Goal: Task Accomplishment & Management: Manage account settings

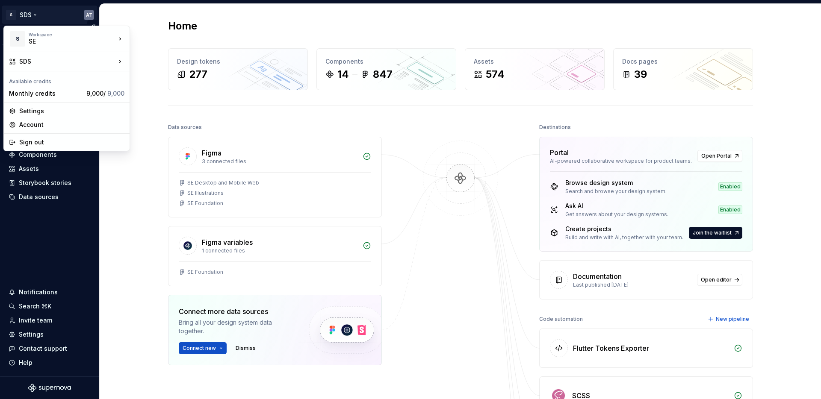
click at [87, 12] on html "S SDS AT Version Current draft Home Documentation Analytics Code automation Des…" at bounding box center [410, 199] width 821 height 399
click at [32, 121] on div "Account" at bounding box center [71, 125] width 105 height 9
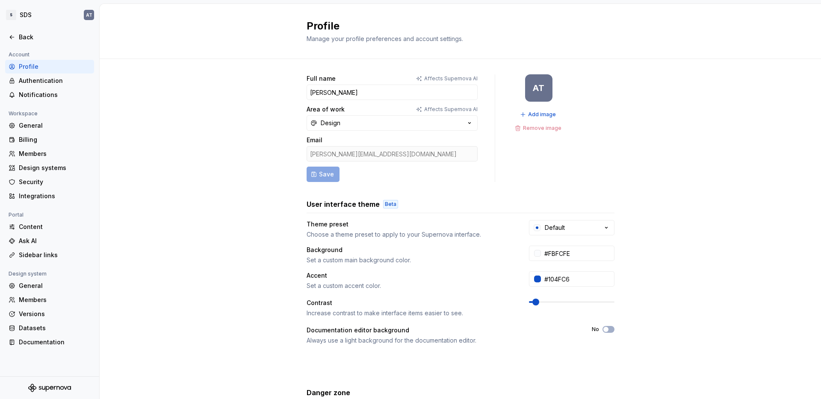
scroll to position [91, 0]
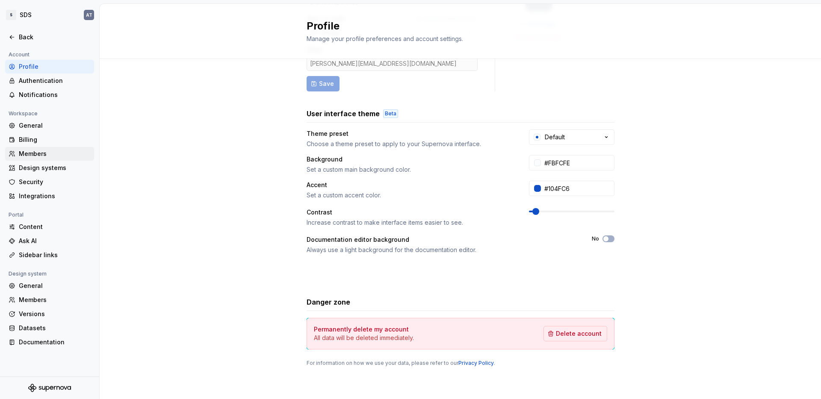
click at [30, 148] on div "Members" at bounding box center [49, 154] width 89 height 14
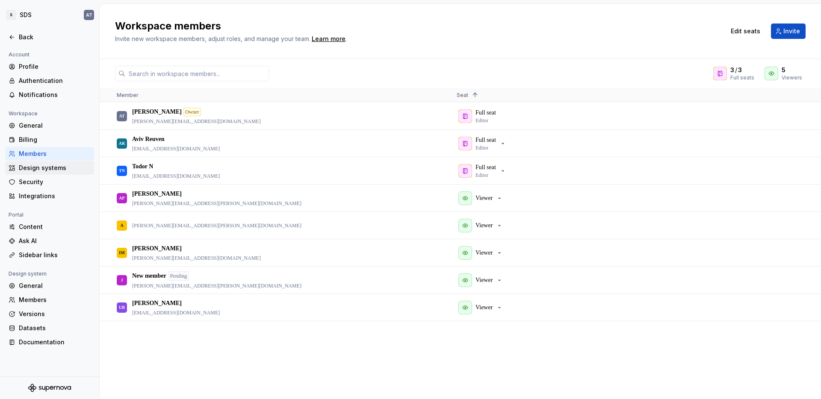
click at [58, 165] on div "Design systems" at bounding box center [55, 168] width 72 height 9
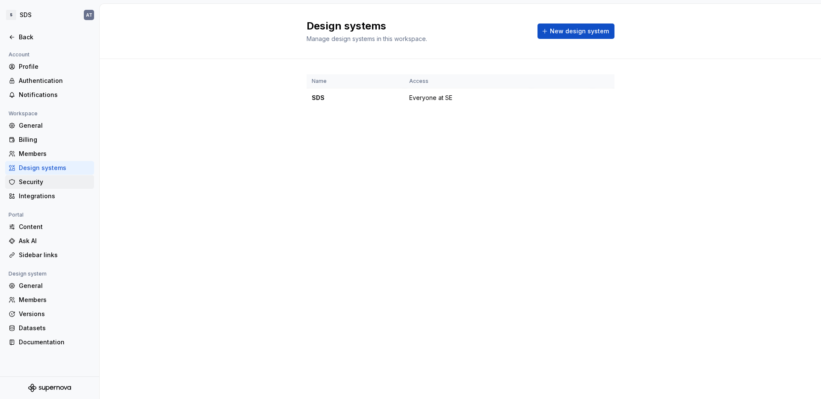
click at [38, 183] on div "Security" at bounding box center [55, 182] width 72 height 9
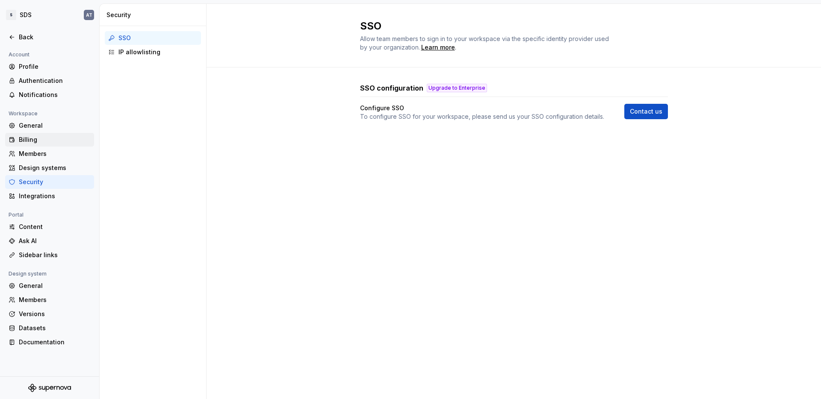
click at [47, 142] on div "Billing" at bounding box center [55, 140] width 72 height 9
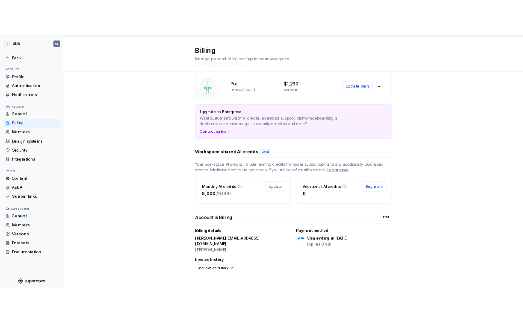
scroll to position [33, 0]
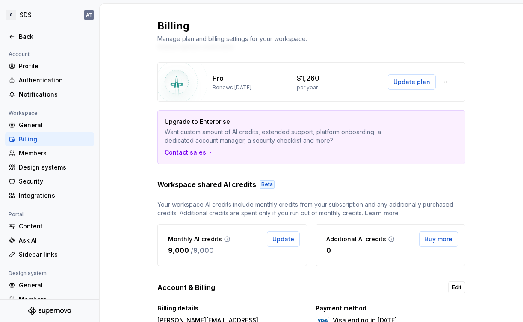
click at [151, 117] on div "Subscription overview Pro Renews [DATE] $1,260 per year Update plan Upgrade to …" at bounding box center [311, 217] width 423 height 382
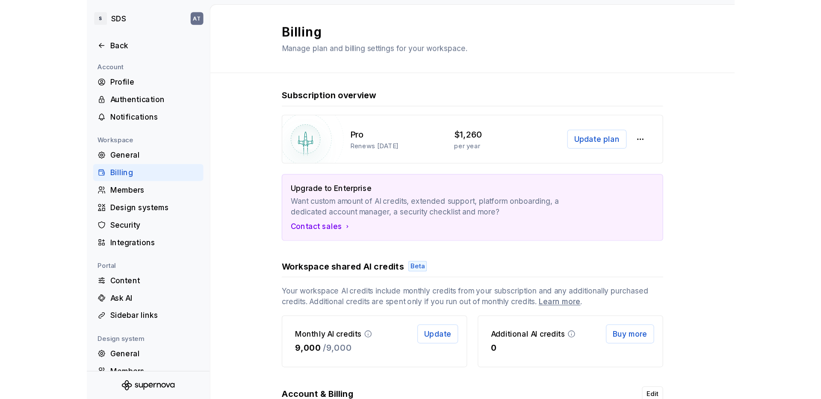
scroll to position [0, 0]
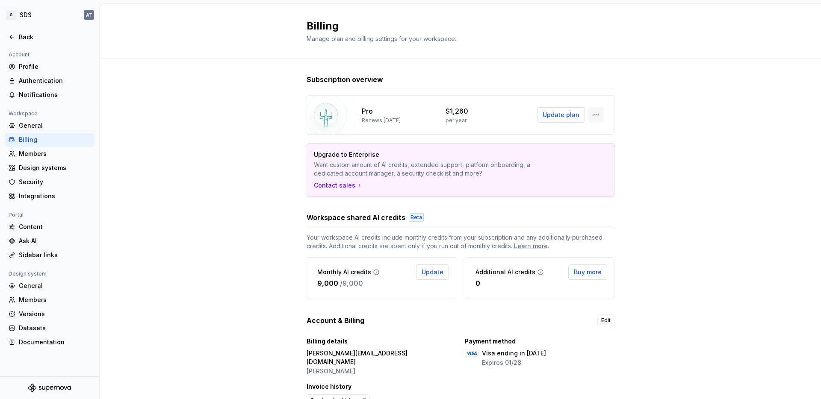
click at [600, 114] on button "button" at bounding box center [595, 114] width 15 height 15
click at [643, 132] on div "Manage workspace members" at bounding box center [648, 133] width 89 height 9
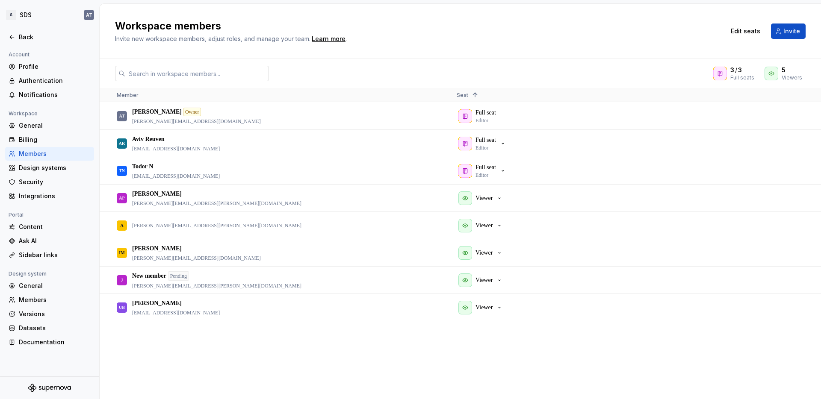
click at [171, 75] on input "text" at bounding box center [197, 73] width 144 height 15
click at [546, 43] on div "Workspace members Invite new workspace members, adjust roles, and manage your t…" at bounding box center [415, 31] width 600 height 24
click at [543, 30] on h2 "Workspace members" at bounding box center [415, 26] width 600 height 14
click at [29, 35] on div "Back" at bounding box center [55, 37] width 72 height 9
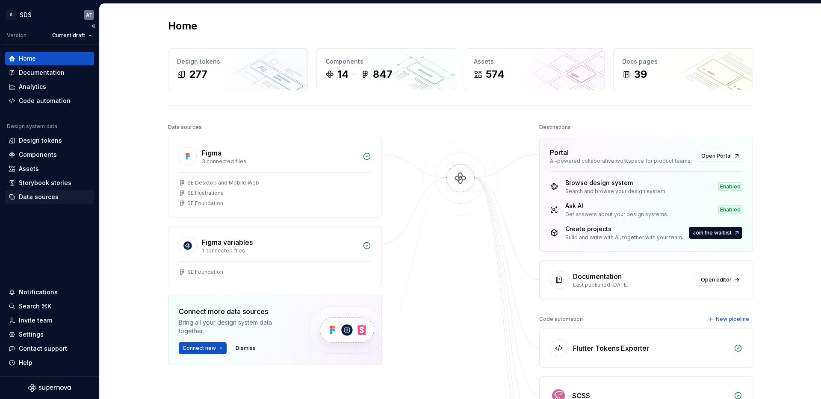
click at [40, 196] on div "Data sources" at bounding box center [39, 197] width 40 height 9
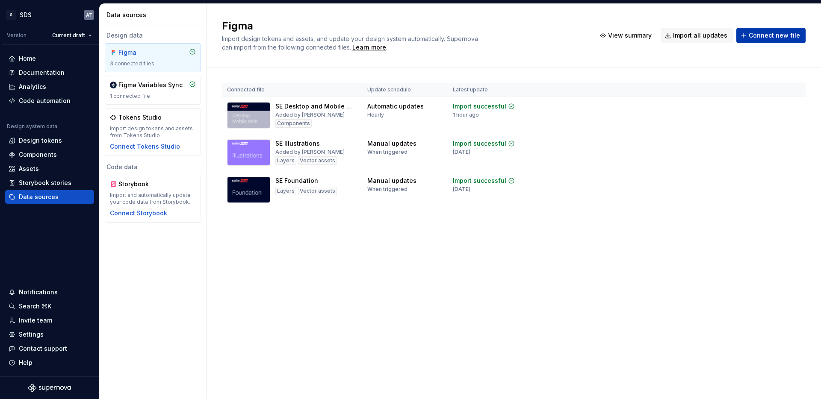
click at [761, 36] on span "Connect new file" at bounding box center [774, 35] width 51 height 9
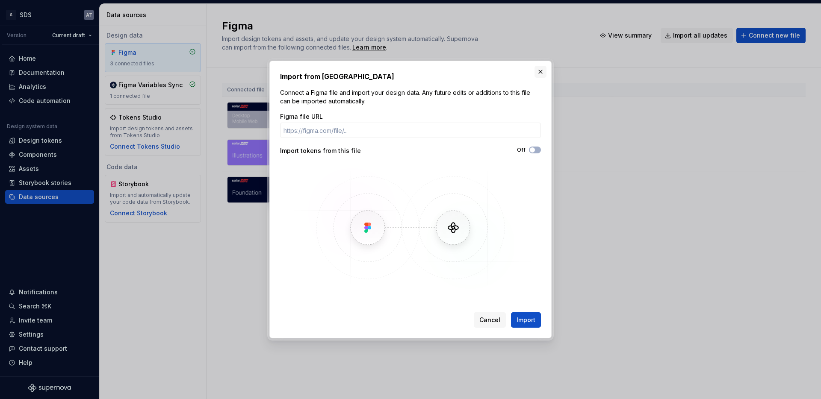
click at [544, 72] on button "button" at bounding box center [540, 72] width 12 height 12
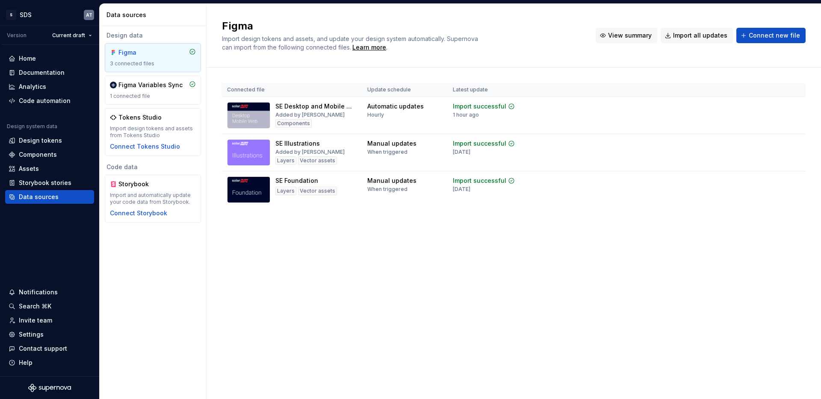
click at [631, 38] on span "View summary" at bounding box center [630, 35] width 44 height 9
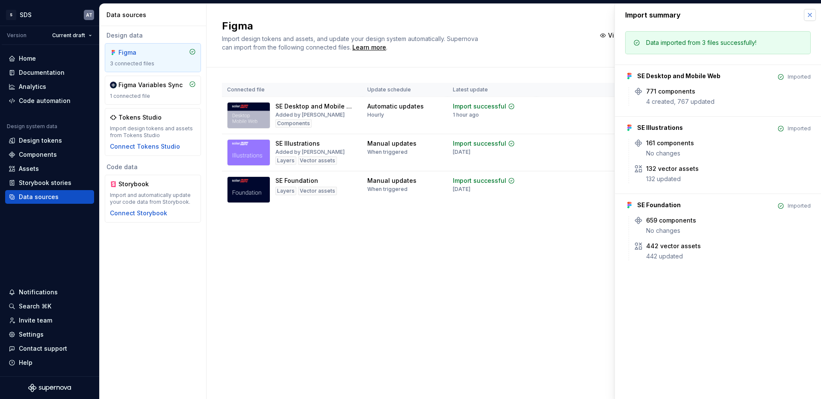
click at [815, 15] on button "button" at bounding box center [810, 15] width 12 height 12
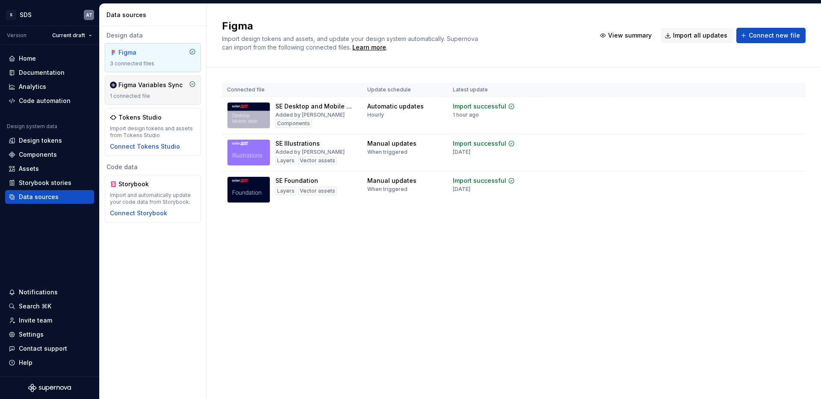
click at [132, 86] on div "Figma Variables Sync" at bounding box center [150, 85] width 64 height 9
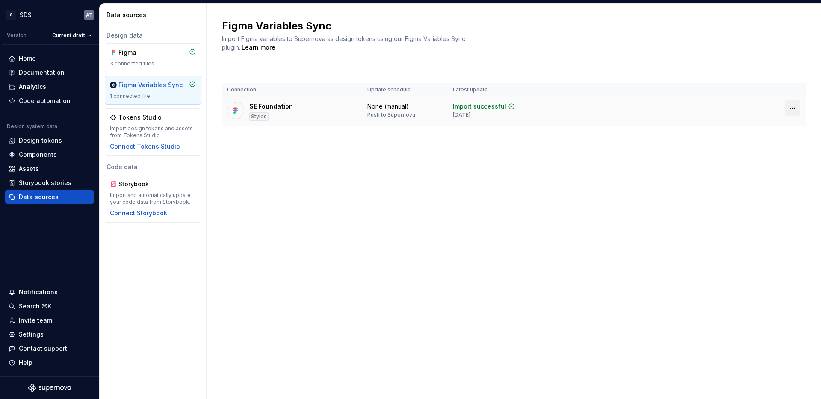
click at [794, 108] on html "S SDS AT Version Current draft Home Documentation Analytics Code automation Des…" at bounding box center [410, 199] width 821 height 399
click at [499, 165] on html "S SDS AT Version Current draft Home Documentation Analytics Code automation Des…" at bounding box center [410, 199] width 821 height 399
click at [146, 64] on div "3 connected files" at bounding box center [153, 63] width 86 height 7
